Goal: Task Accomplishment & Management: Use online tool/utility

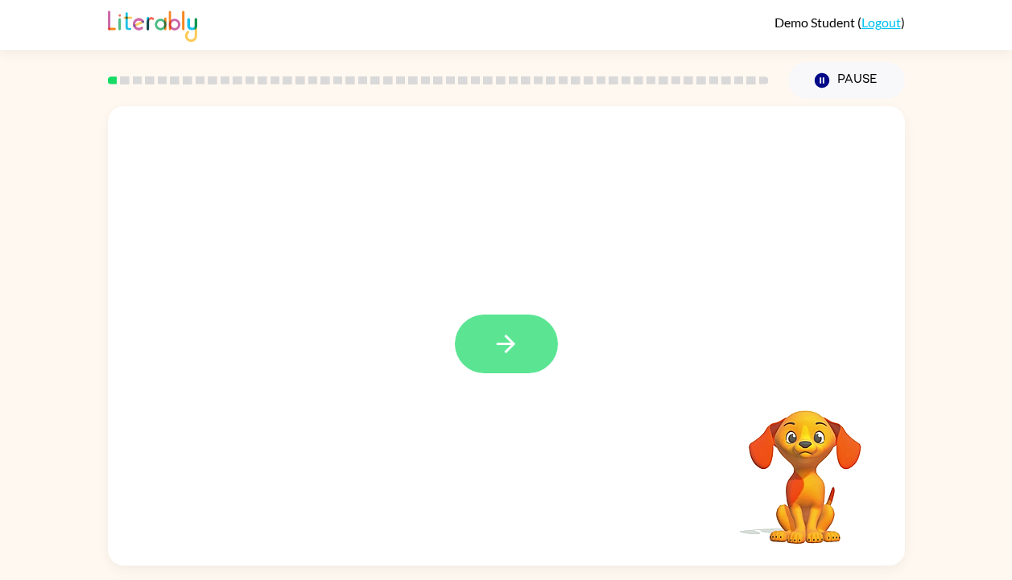
click at [507, 337] on icon "button" at bounding box center [506, 344] width 19 height 19
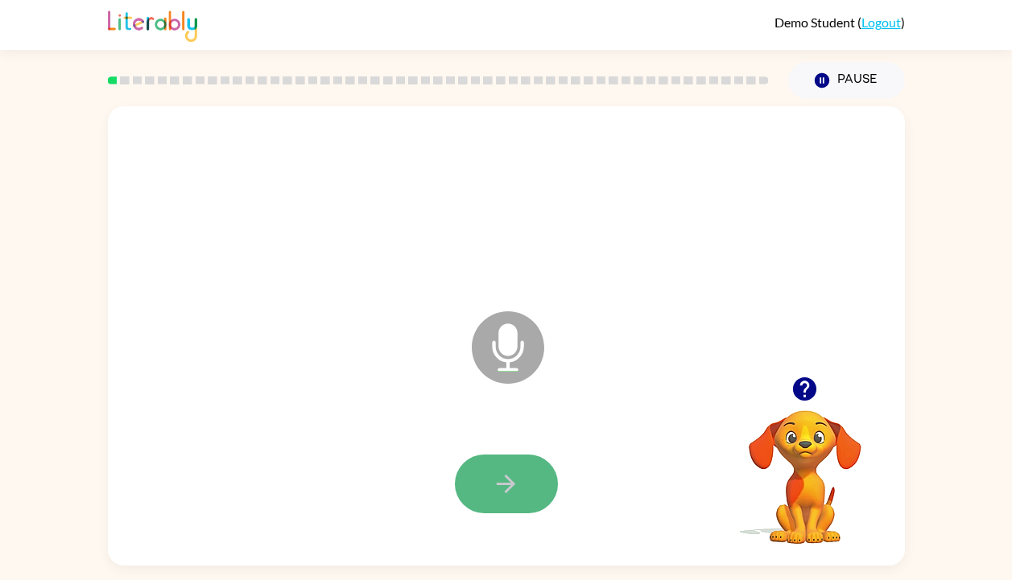
click at [522, 474] on button "button" at bounding box center [506, 484] width 103 height 59
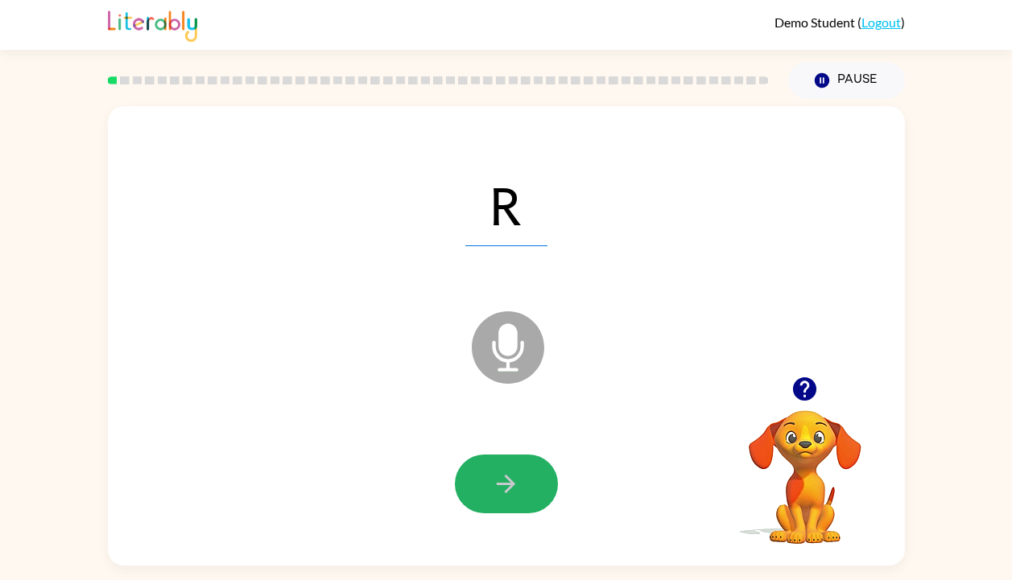
click at [506, 474] on icon "button" at bounding box center [506, 484] width 28 height 28
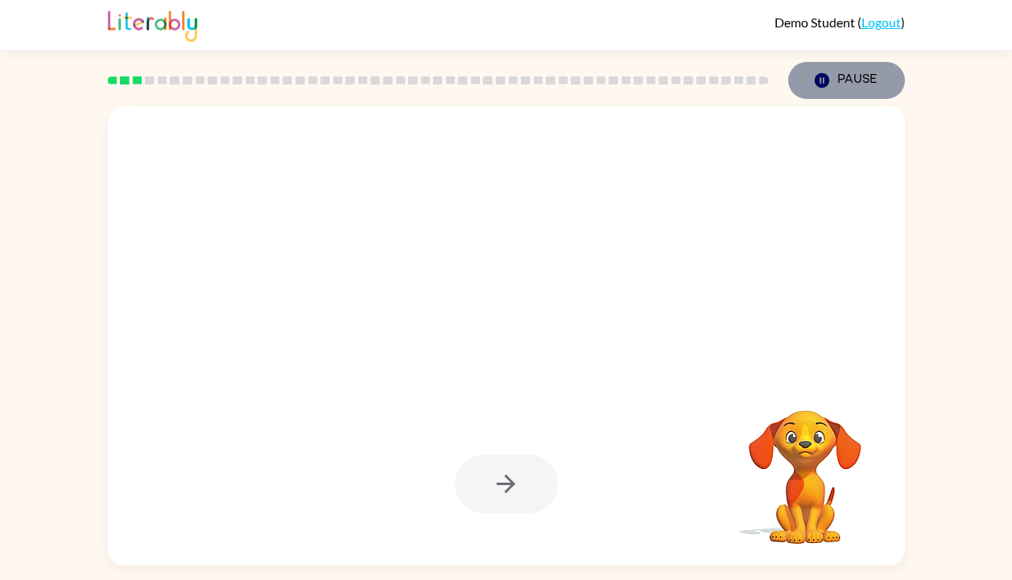
click at [818, 72] on icon "Pause" at bounding box center [822, 81] width 18 height 18
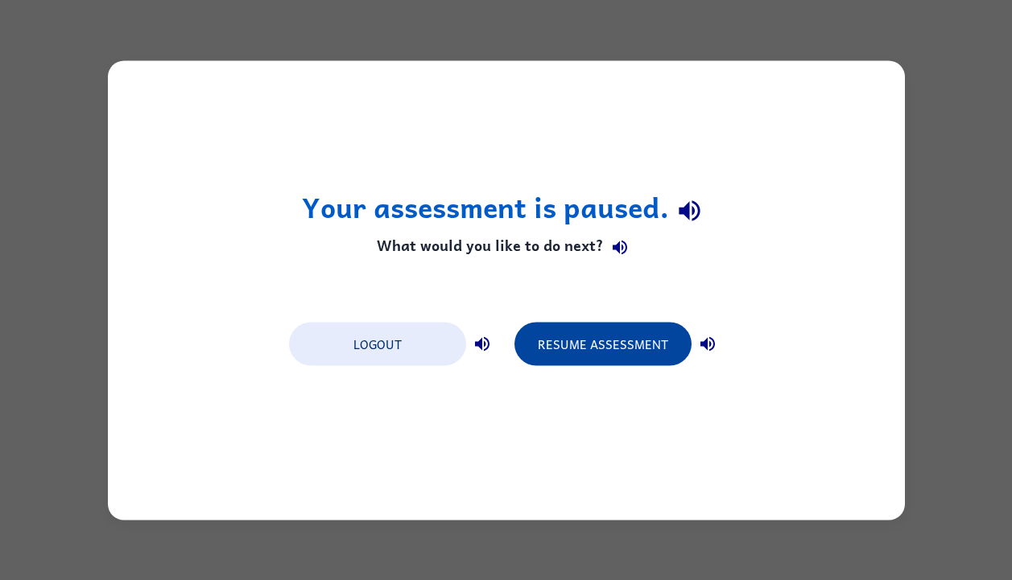
click at [618, 342] on button "Resume Assessment" at bounding box center [602, 343] width 177 height 43
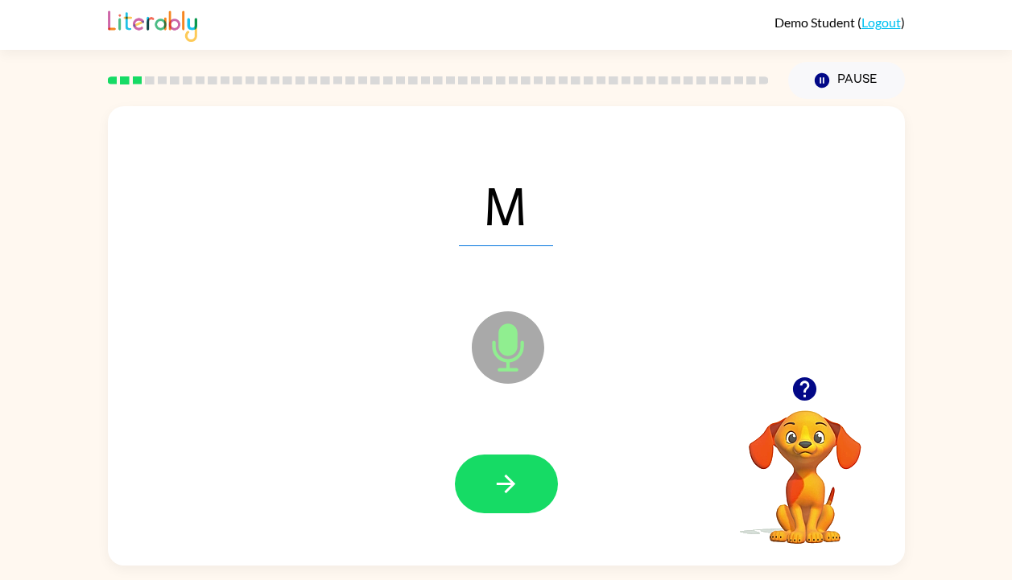
click at [506, 487] on icon "button" at bounding box center [506, 484] width 28 height 28
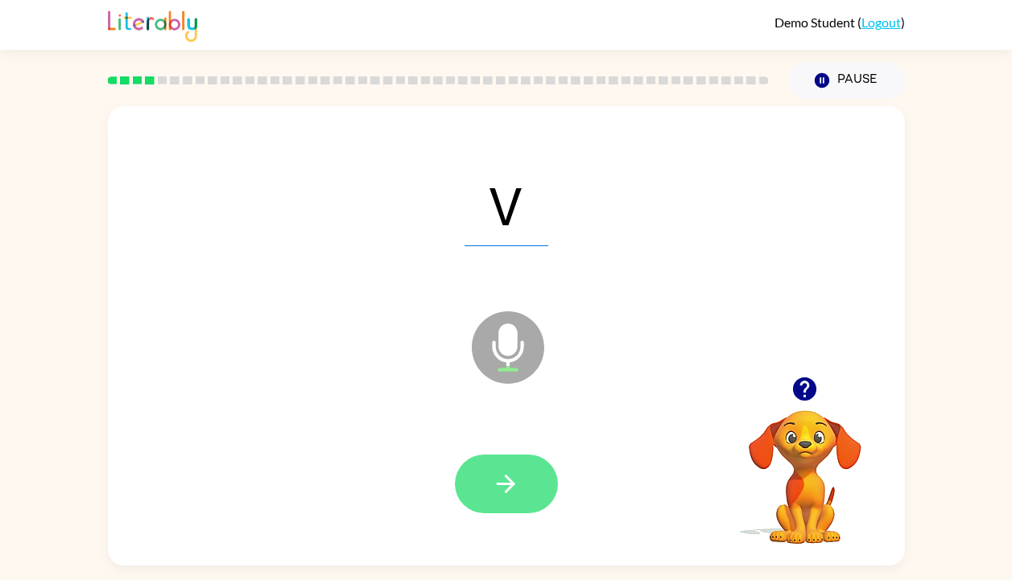
click at [514, 495] on icon "button" at bounding box center [506, 484] width 28 height 28
click at [508, 482] on icon "button" at bounding box center [506, 484] width 28 height 28
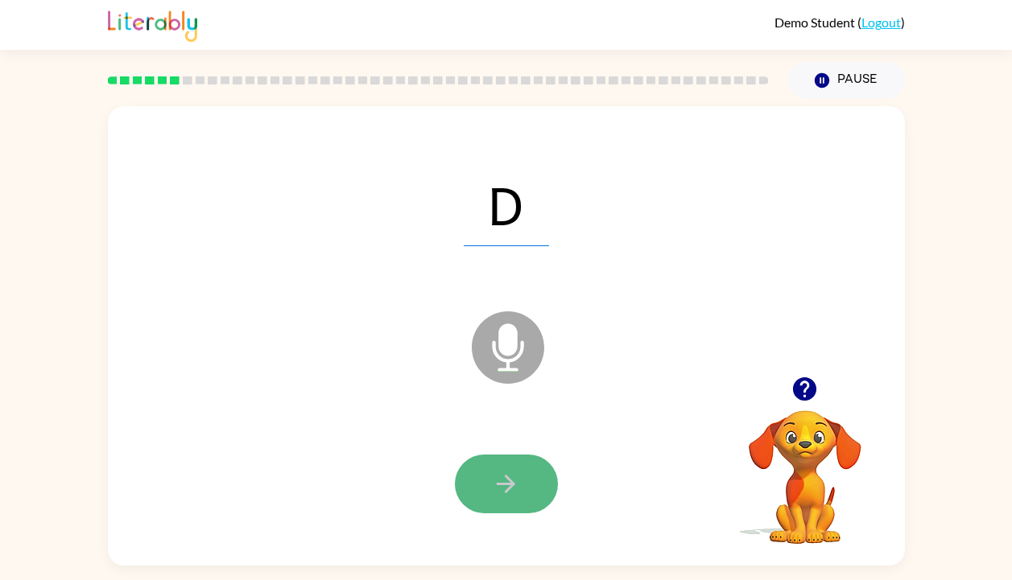
click at [508, 482] on icon "button" at bounding box center [506, 484] width 28 height 28
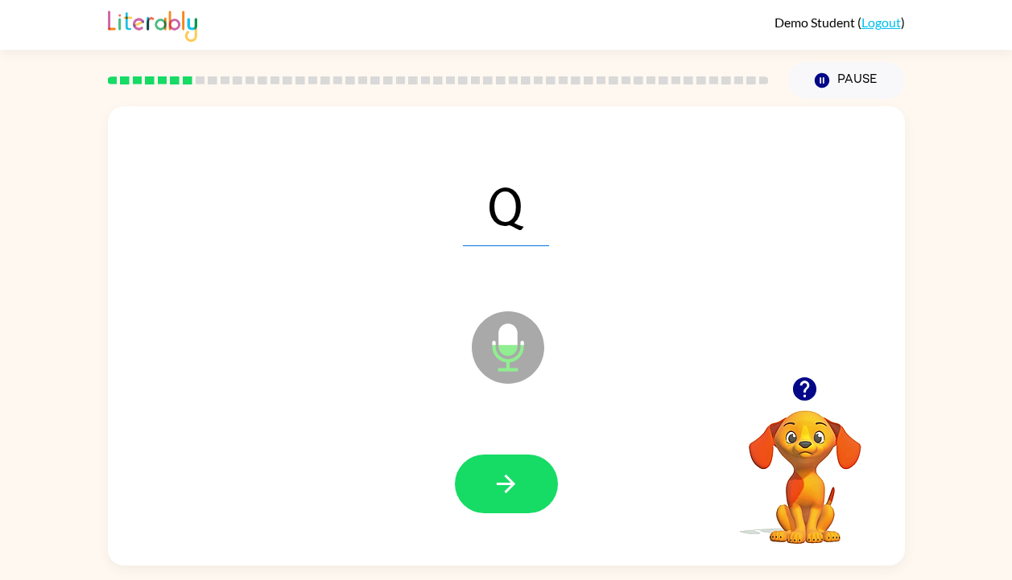
click at [514, 485] on icon "button" at bounding box center [506, 484] width 19 height 19
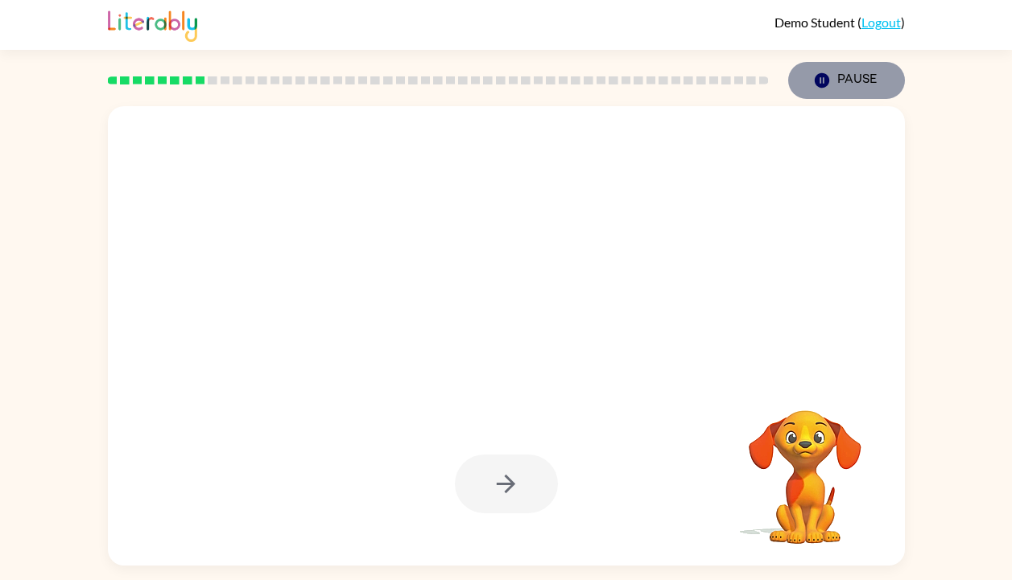
click at [827, 89] on icon "Pause" at bounding box center [822, 81] width 18 height 18
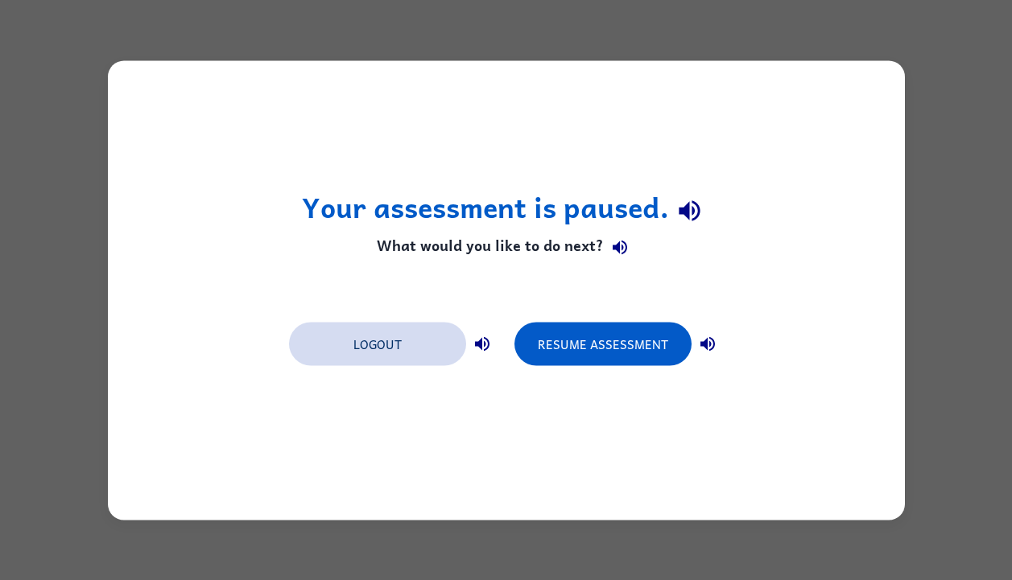
click at [416, 341] on button "Logout" at bounding box center [377, 343] width 177 height 43
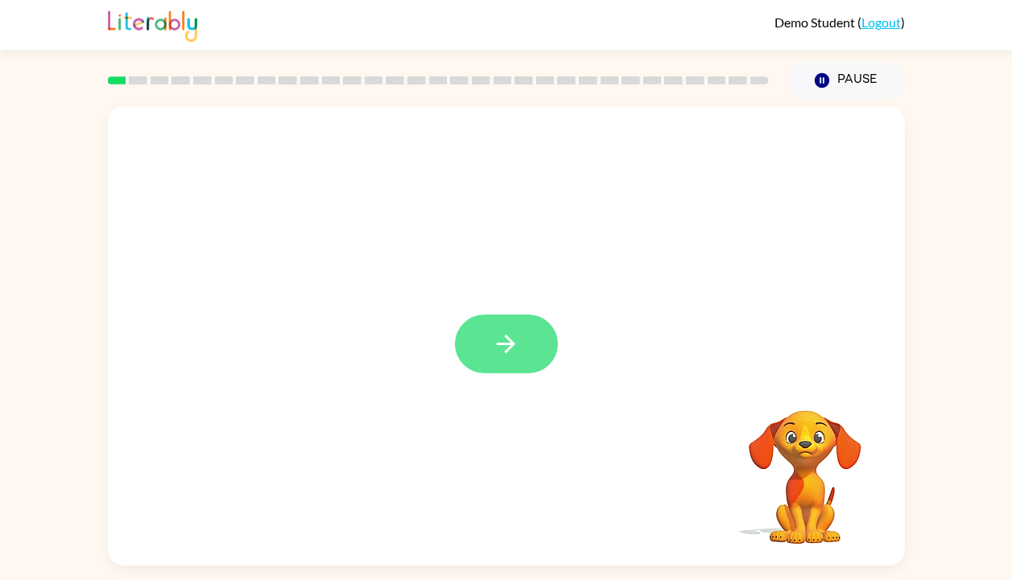
click at [521, 360] on button "button" at bounding box center [506, 344] width 103 height 59
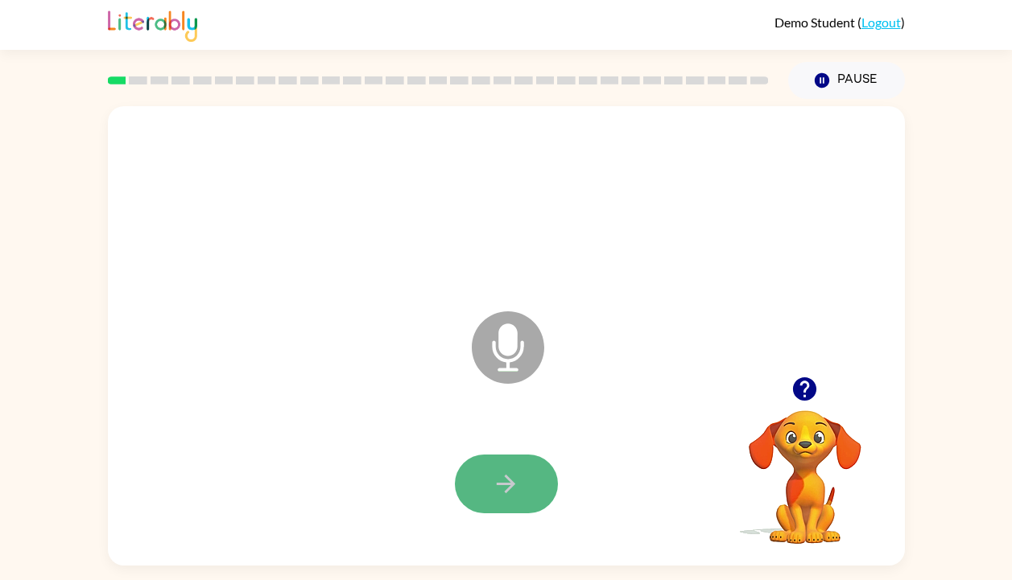
click at [501, 489] on icon "button" at bounding box center [506, 484] width 28 height 28
click at [514, 489] on icon "button" at bounding box center [506, 484] width 28 height 28
